Goal: Task Accomplishment & Management: Use online tool/utility

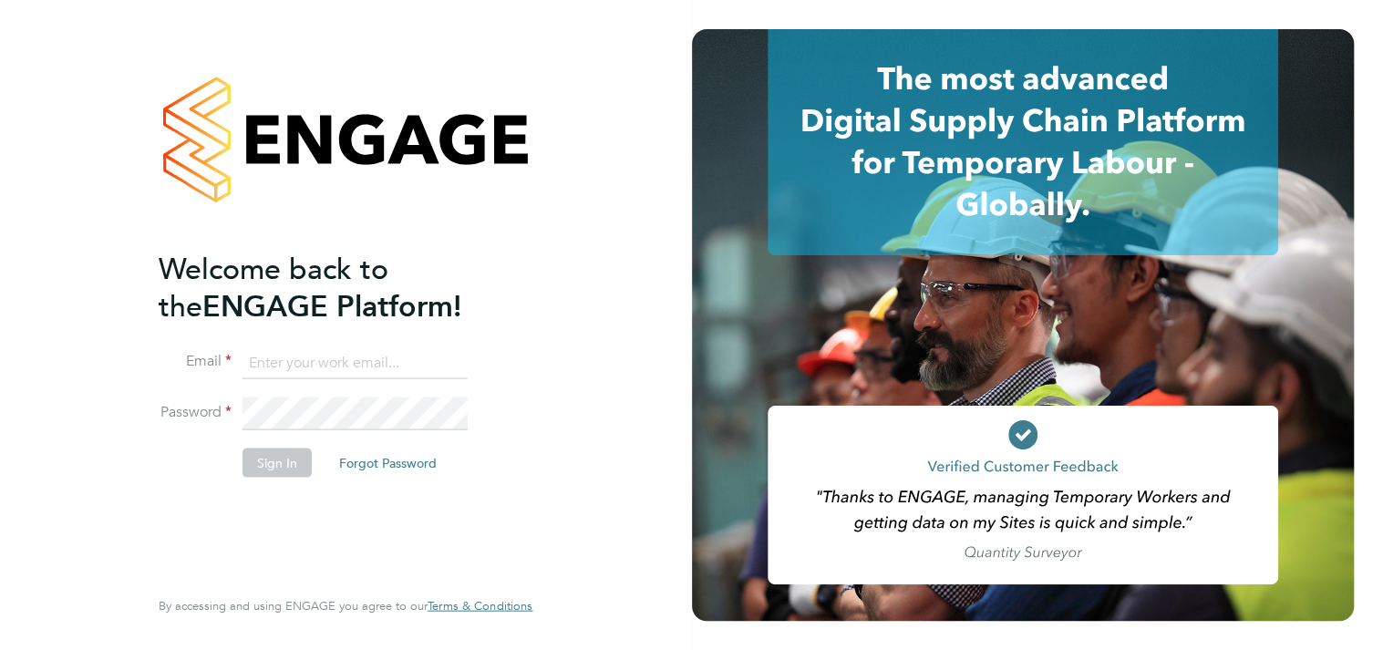
type input "paul.thomas@ngbailey.co.uk"
click at [274, 468] on button "Sign In" at bounding box center [277, 462] width 69 height 29
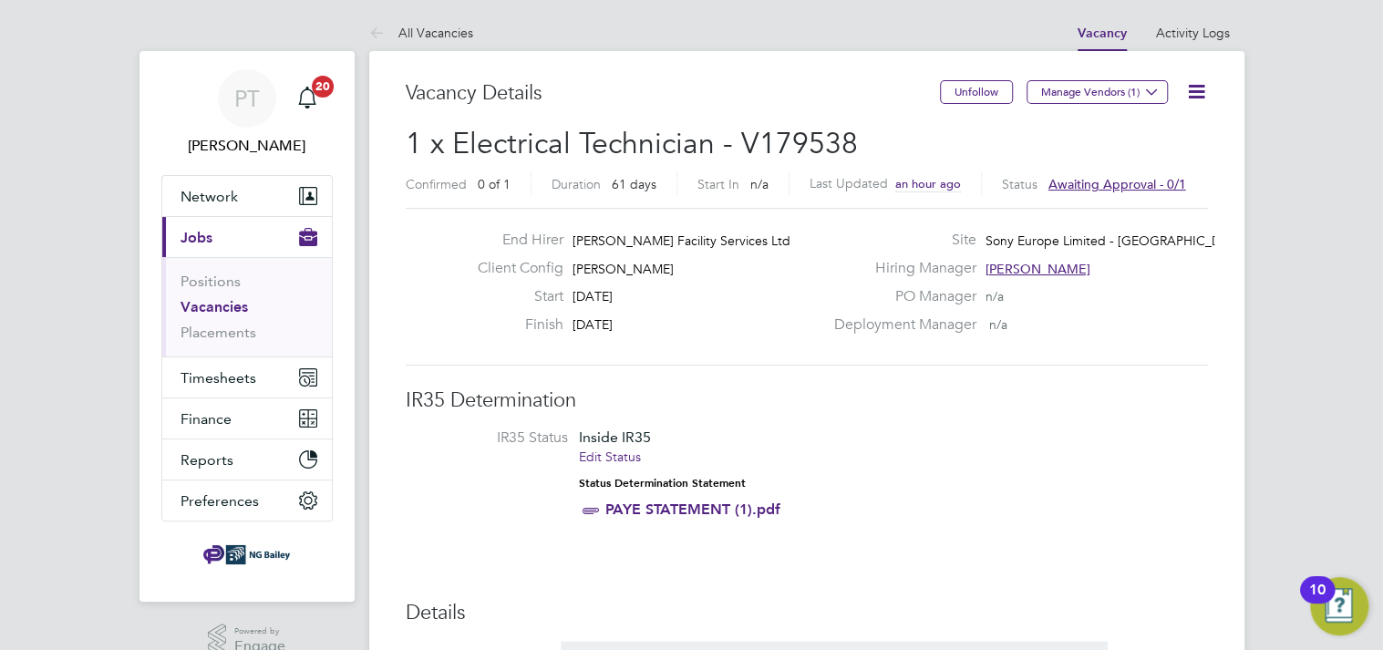
click at [1068, 181] on span "Awaiting approval - 0/1" at bounding box center [1117, 184] width 138 height 16
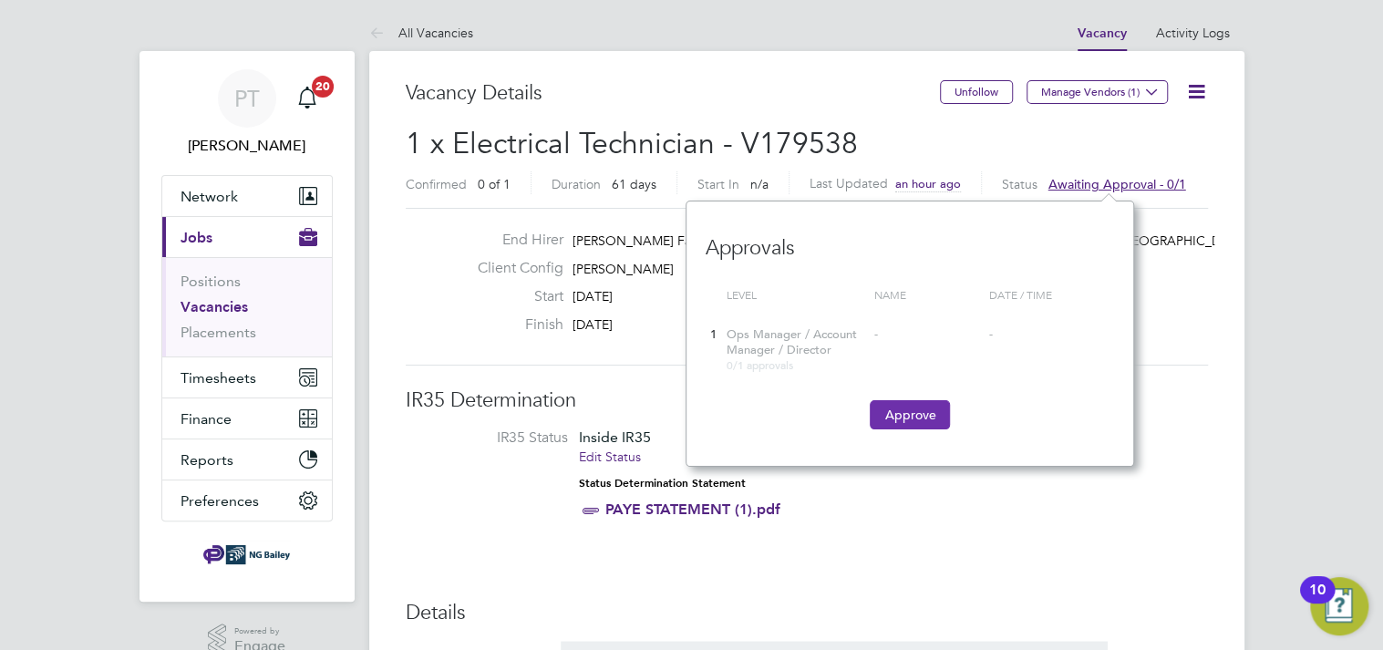
click at [904, 411] on button "Approve" at bounding box center [910, 414] width 80 height 29
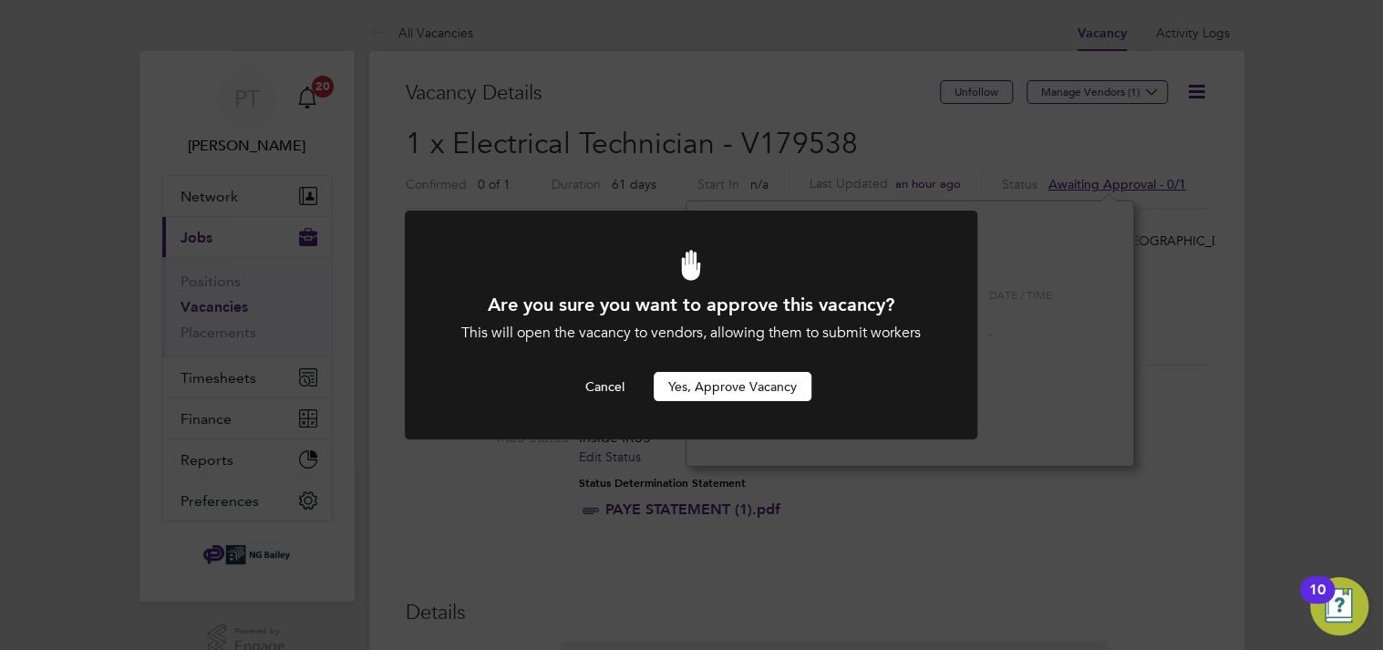
drag, startPoint x: 734, startPoint y: 385, endPoint x: 692, endPoint y: 386, distance: 41.9
click at [733, 384] on button "Yes, Approve Vacancy" at bounding box center [733, 386] width 158 height 29
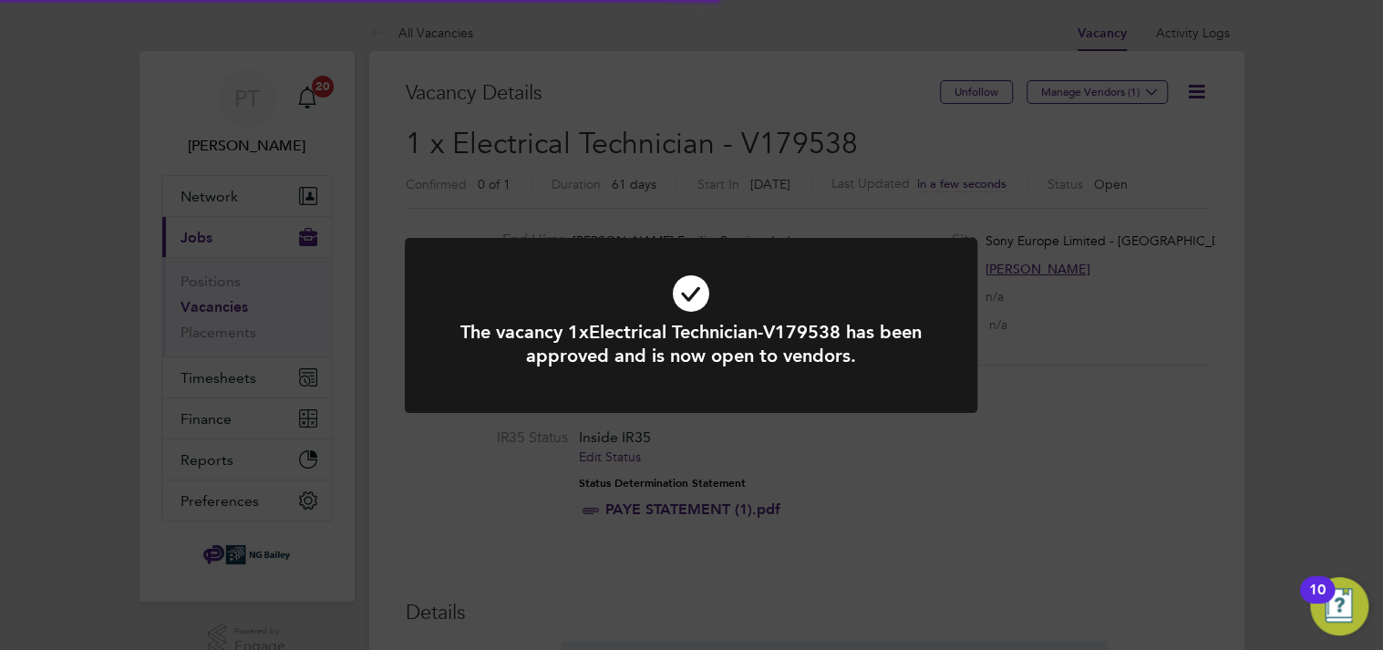
scroll to position [54, 127]
